Goal: Task Accomplishment & Management: Manage account settings

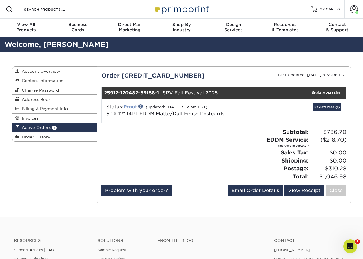
click at [129, 106] on link "Proof" at bounding box center [129, 107] width 13 height 6
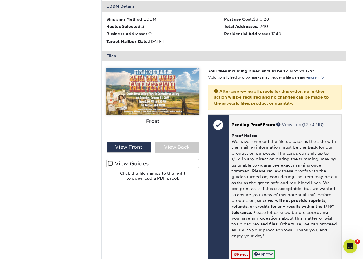
scroll to position [198, 0]
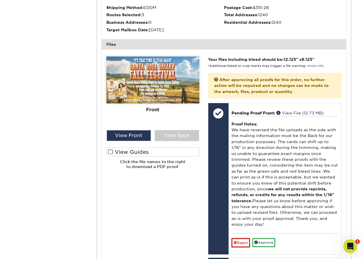
click at [128, 152] on label "View Guides" at bounding box center [152, 151] width 93 height 9
click at [0, 0] on input "View Guides" at bounding box center [0, 0] width 0 height 0
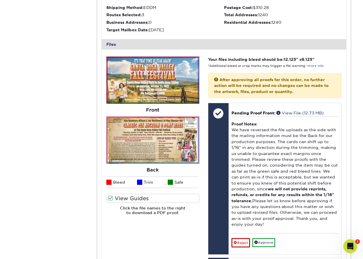
click at [156, 146] on img at bounding box center [152, 140] width 90 height 45
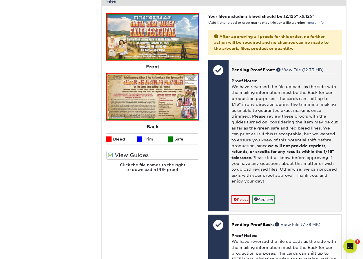
scroll to position [241, 0]
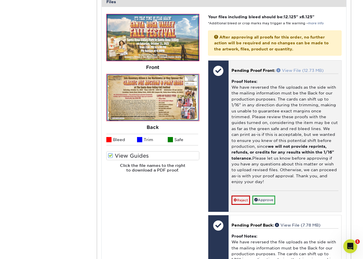
click at [303, 68] on link "View File (12.73 MB)" at bounding box center [299, 70] width 47 height 5
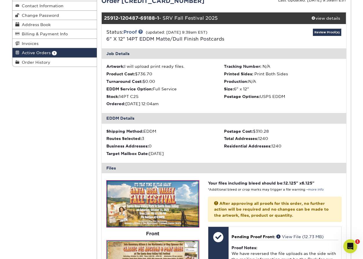
scroll to position [59, 0]
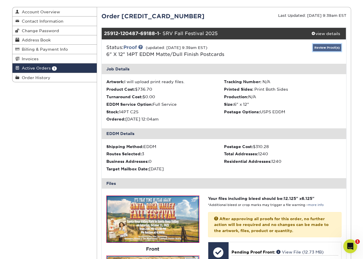
click at [322, 47] on link "Review Proof(s)" at bounding box center [327, 47] width 28 height 7
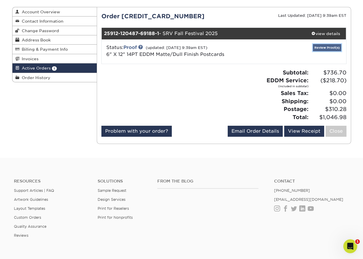
click at [321, 47] on link "Review Proof(s)" at bounding box center [327, 47] width 28 height 7
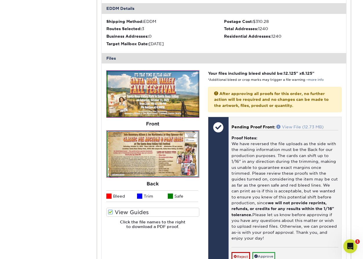
scroll to position [223, 0]
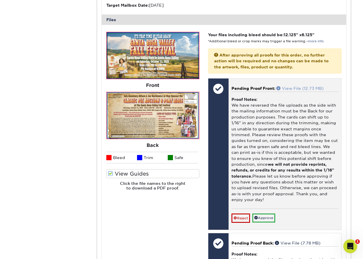
click at [307, 86] on link "View File (12.73 MB)" at bounding box center [299, 88] width 47 height 5
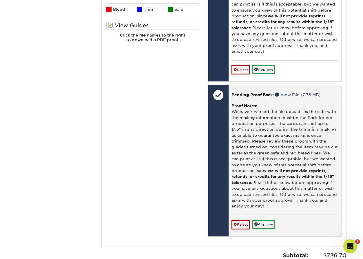
scroll to position [383, 0]
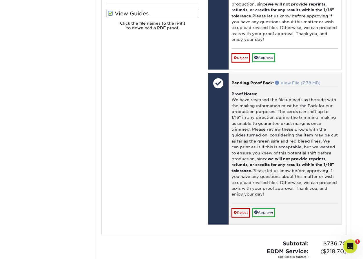
click at [300, 81] on link "View File (7.78 MB)" at bounding box center [297, 83] width 45 height 5
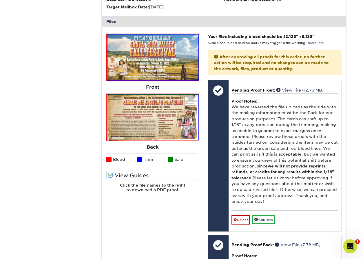
scroll to position [215, 0]
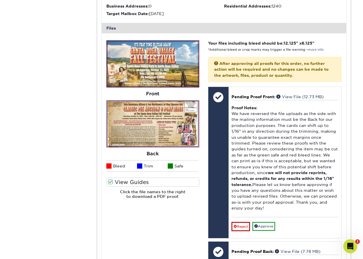
click at [113, 180] on span at bounding box center [110, 182] width 5 height 6
click at [0, 0] on input "View Guides" at bounding box center [0, 0] width 0 height 0
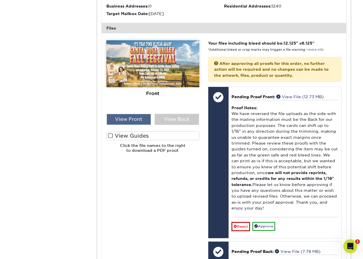
click at [120, 119] on div "View Front" at bounding box center [129, 119] width 44 height 11
click at [109, 134] on span at bounding box center [110, 136] width 5 height 6
click at [0, 0] on input "View Guides" at bounding box center [0, 0] width 0 height 0
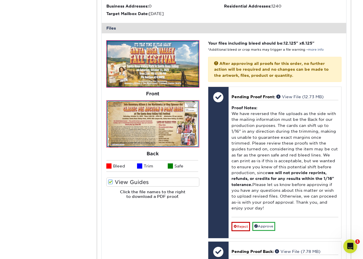
click at [148, 59] on img at bounding box center [152, 64] width 90 height 45
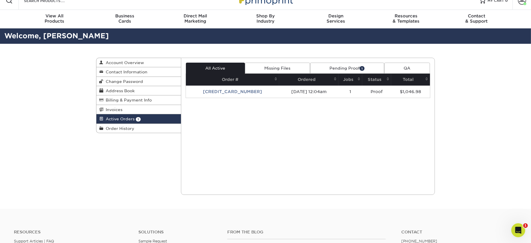
scroll to position [0, 0]
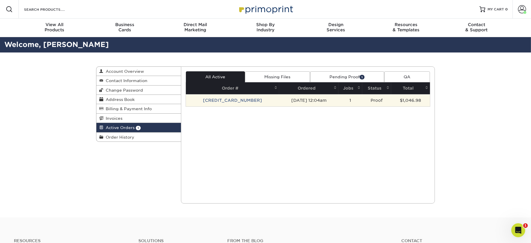
click at [212, 100] on td "[CREDIT_CARD_NUMBER]" at bounding box center [233, 100] width 94 height 12
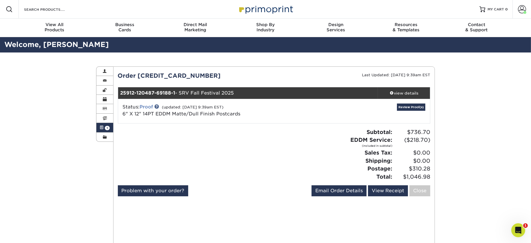
click at [145, 107] on link "Proof" at bounding box center [146, 107] width 13 height 6
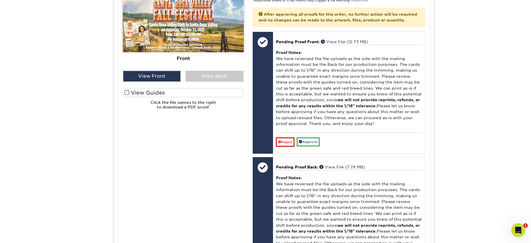
scroll to position [267, 0]
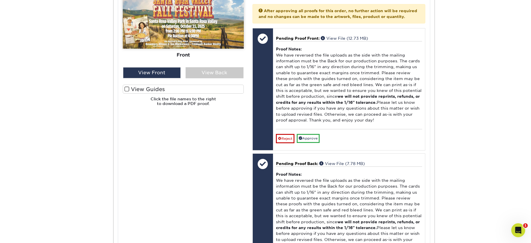
click at [127, 86] on span at bounding box center [127, 89] width 5 height 6
click at [0, 0] on input "View Guides" at bounding box center [0, 0] width 0 height 0
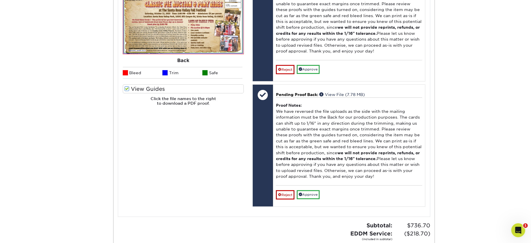
scroll to position [216, 0]
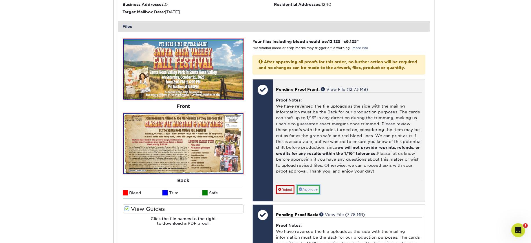
click at [305, 193] on link "Approve" at bounding box center [308, 189] width 23 height 9
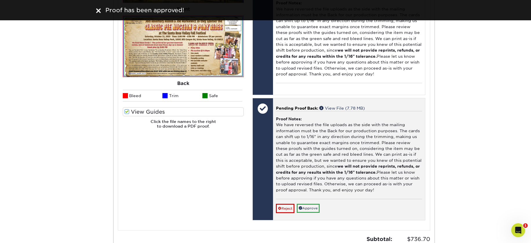
scroll to position [324, 0]
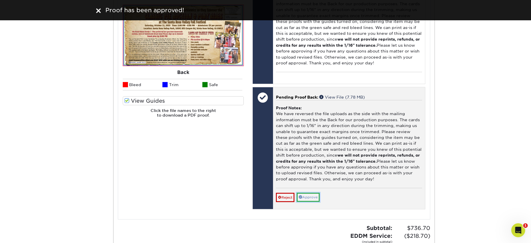
click at [313, 202] on link "Approve" at bounding box center [308, 197] width 23 height 9
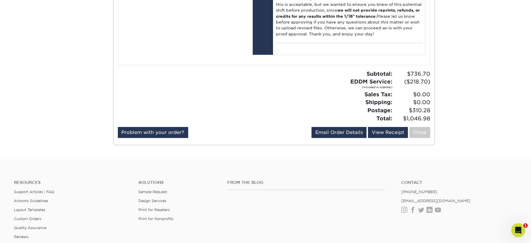
scroll to position [542, 0]
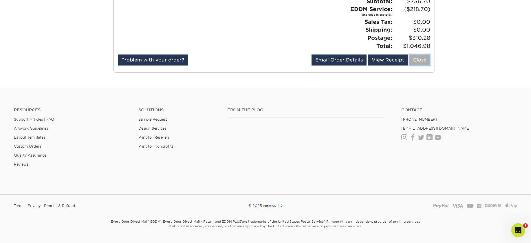
click at [363, 65] on link "Close" at bounding box center [419, 59] width 21 height 11
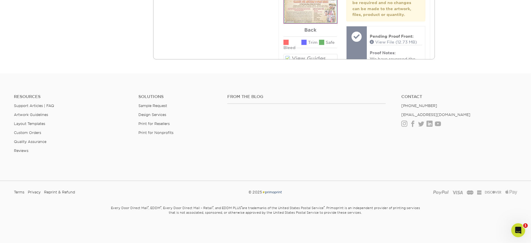
scroll to position [0, 0]
